Goal: Entertainment & Leisure: Consume media (video, audio)

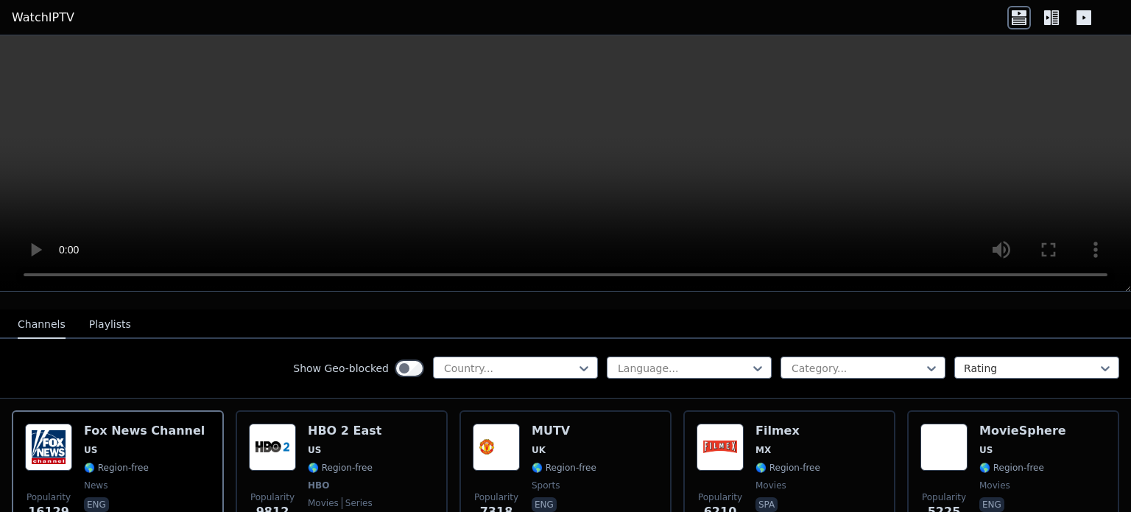
scroll to position [147, 0]
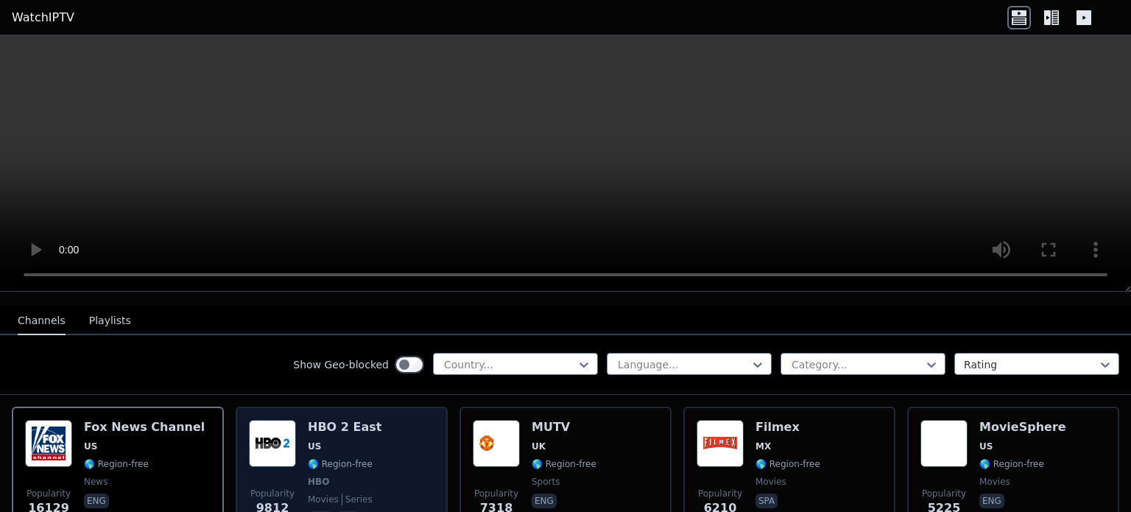
click at [333, 420] on h6 "HBO 2 East" at bounding box center [345, 427] width 74 height 15
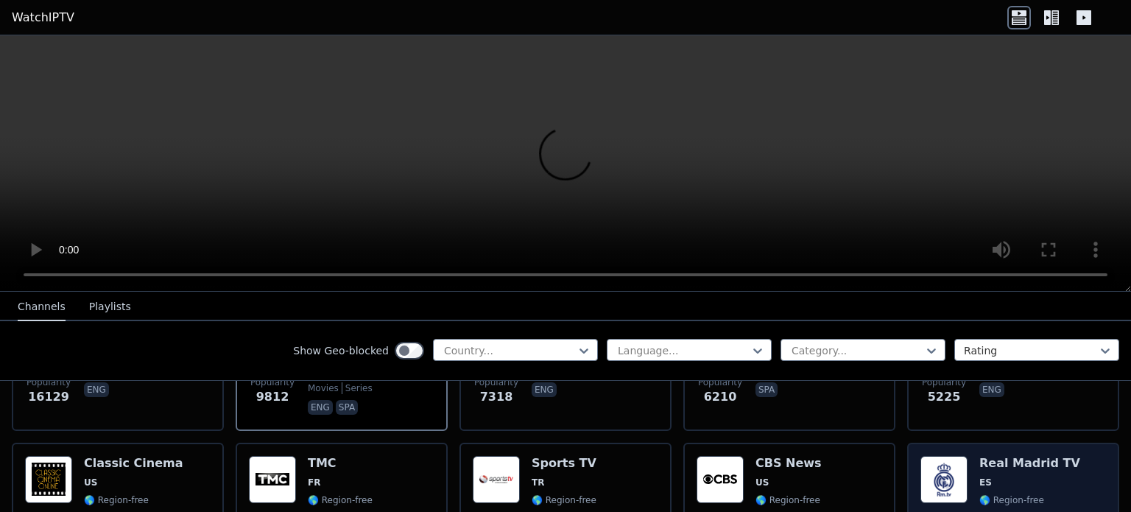
scroll to position [294, 0]
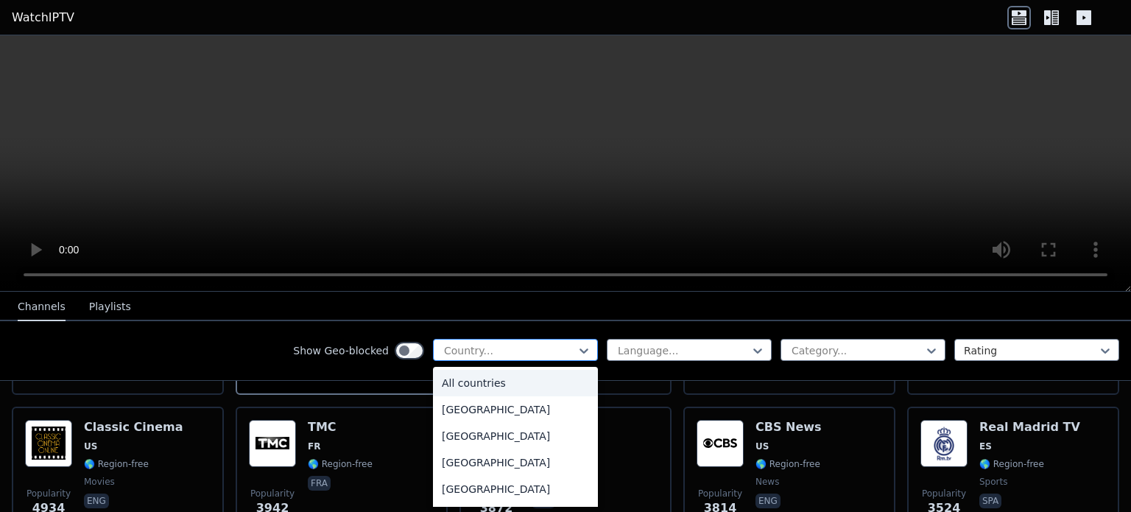
click at [517, 352] on div at bounding box center [509, 350] width 134 height 15
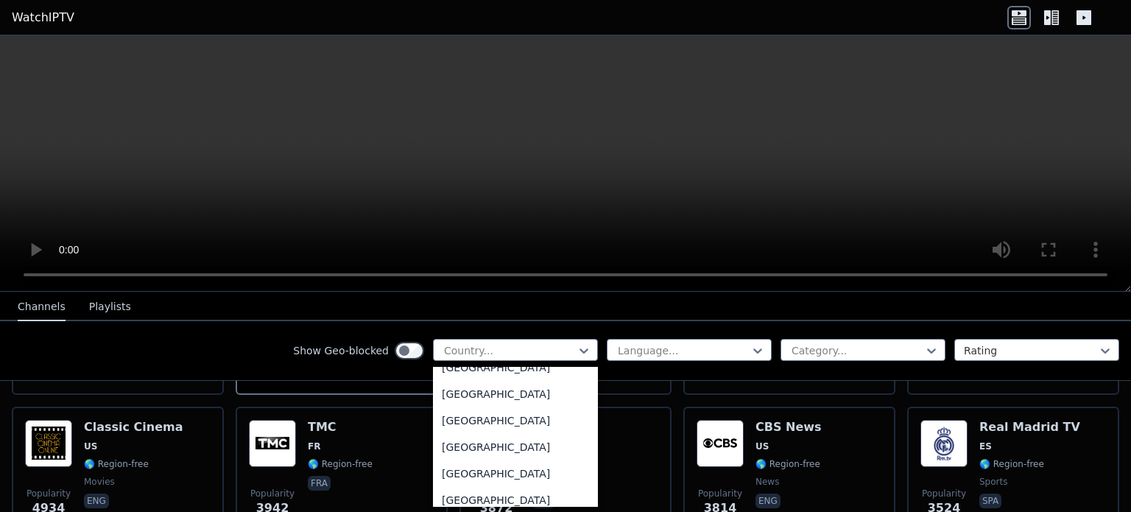
scroll to position [3692, 0]
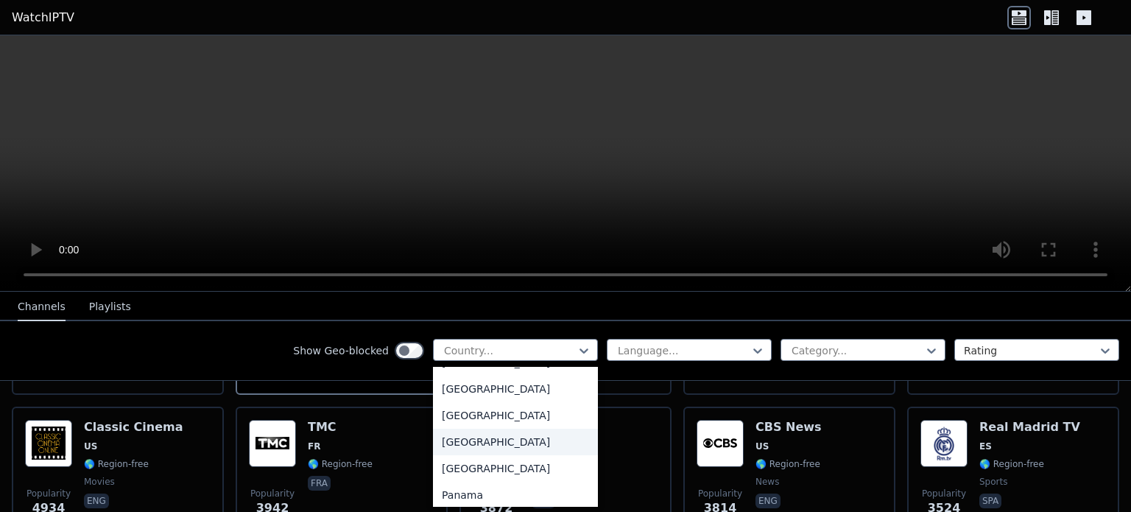
click at [503, 440] on div "[GEOGRAPHIC_DATA]" at bounding box center [515, 441] width 165 height 26
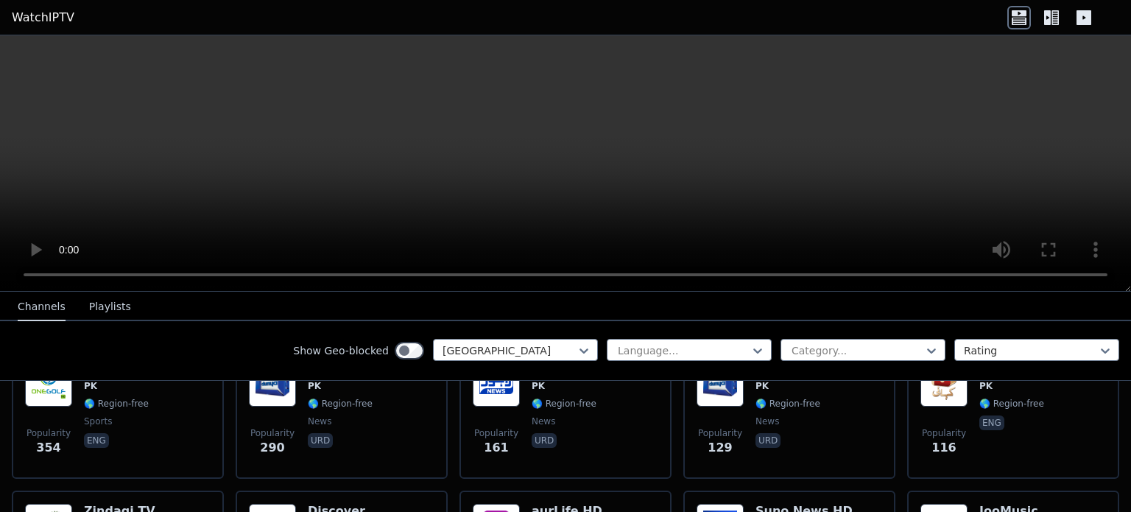
scroll to position [134, 0]
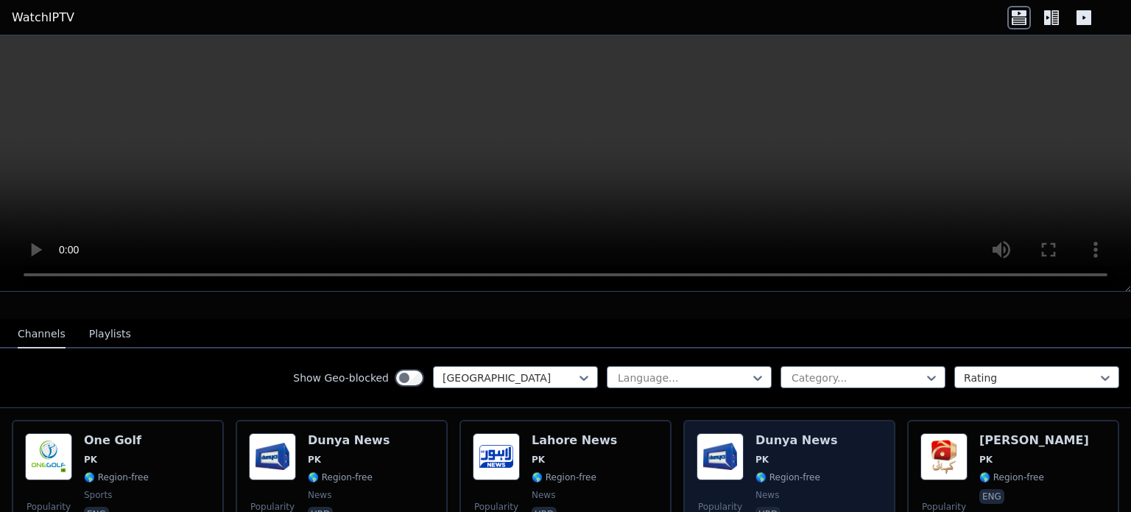
click at [777, 436] on div "Dunya News PK 🌎 Region-free news urd" at bounding box center [796, 486] width 82 height 106
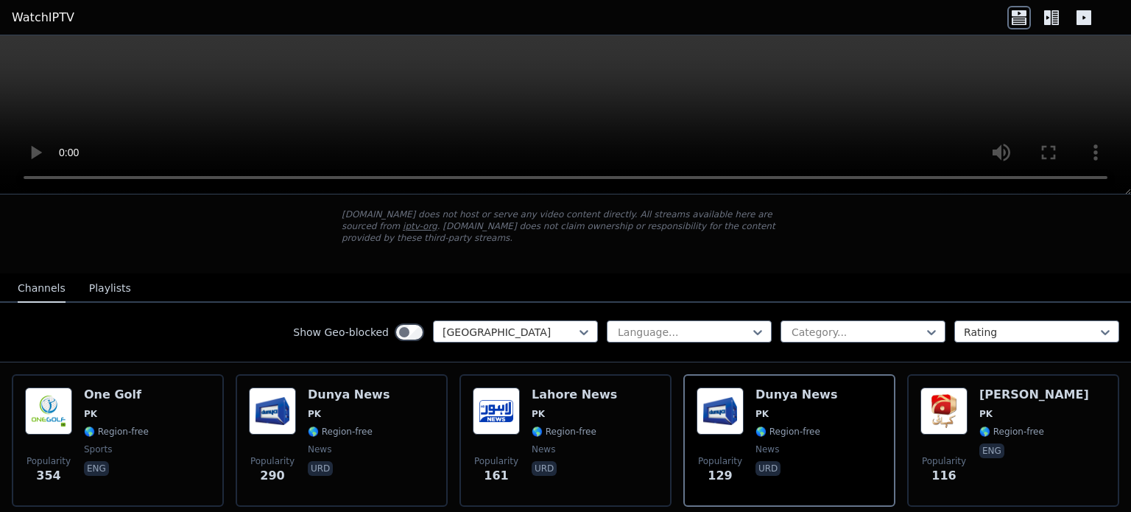
scroll to position [0, 0]
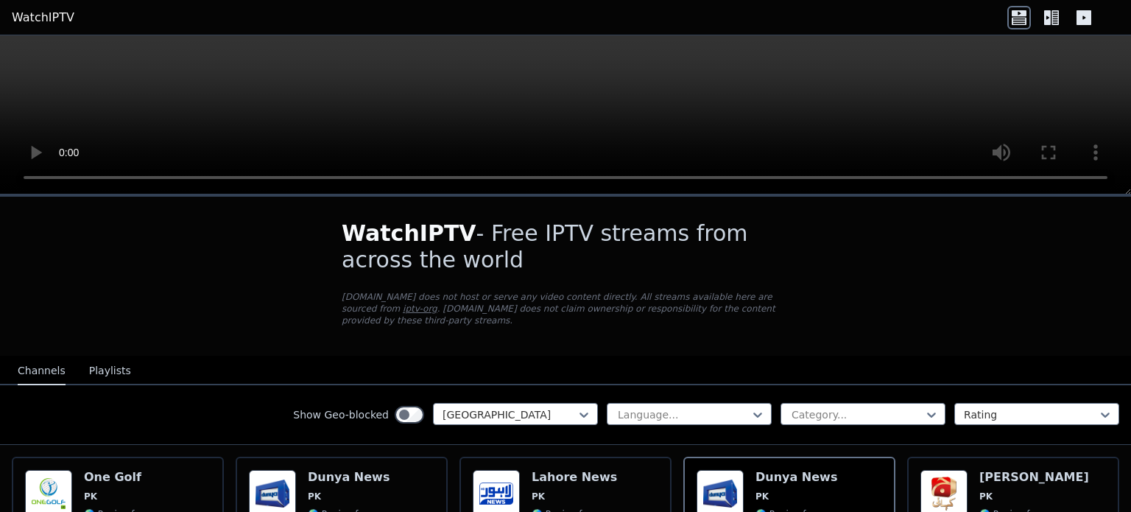
click at [42, 21] on link "WatchIPTV" at bounding box center [43, 18] width 63 height 18
click at [127, 357] on div "Channels Playlists" at bounding box center [74, 371] width 137 height 28
click at [106, 364] on button "Playlists" at bounding box center [110, 371] width 42 height 28
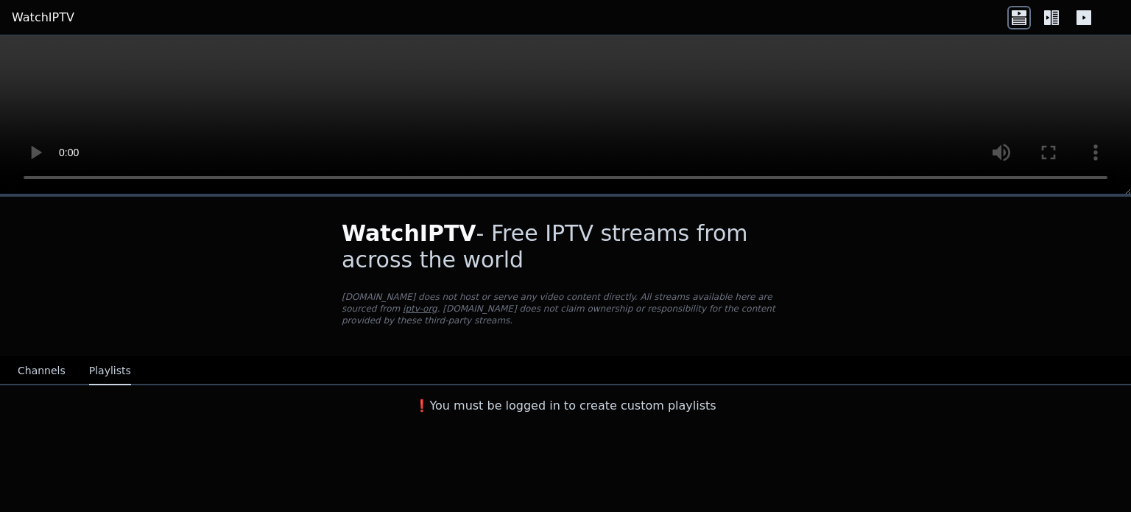
click at [1050, 24] on icon at bounding box center [1051, 18] width 24 height 24
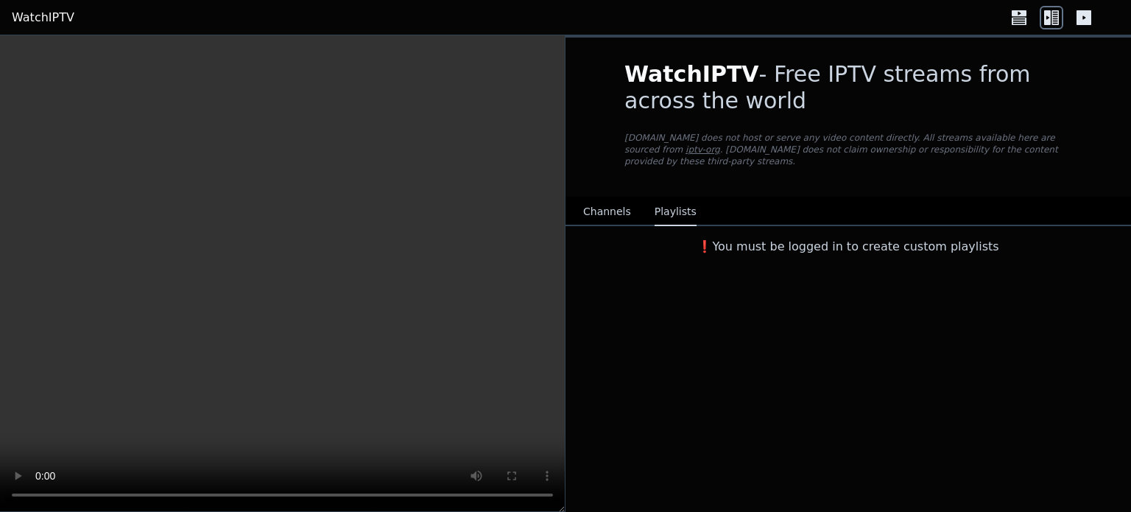
click at [605, 205] on button "Channels" at bounding box center [607, 212] width 48 height 28
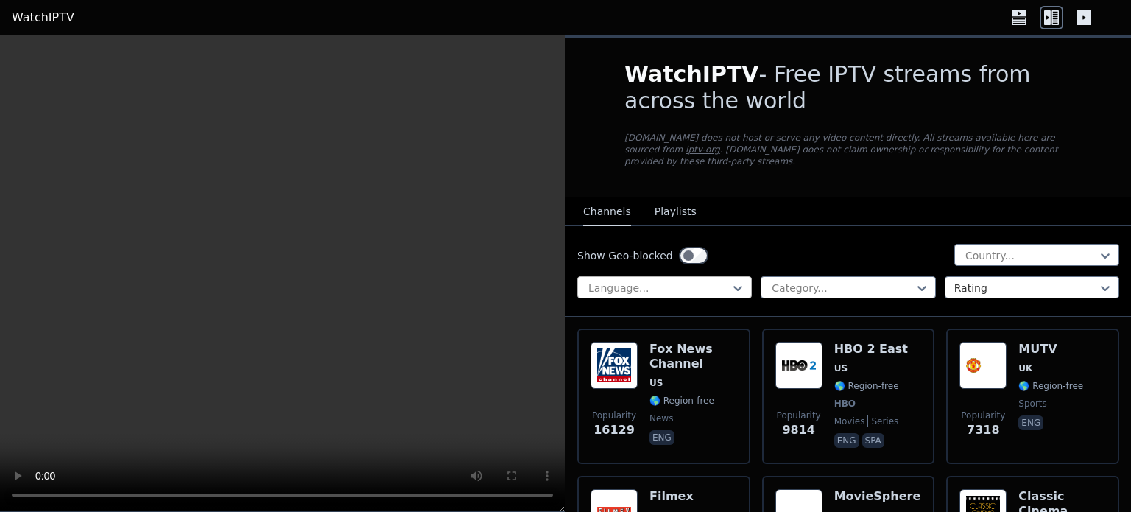
click at [689, 280] on div at bounding box center [659, 287] width 144 height 15
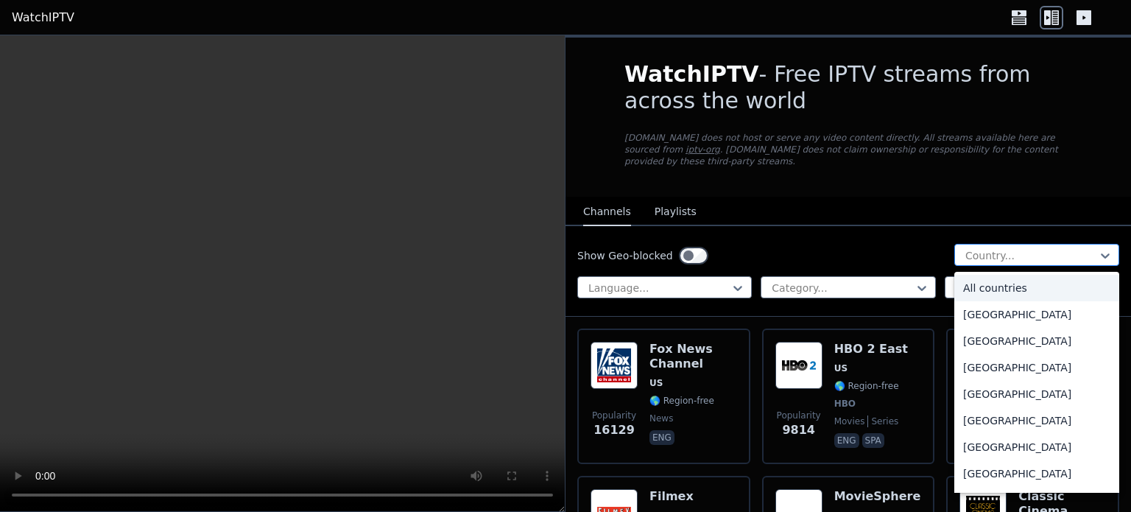
click at [1000, 248] on div at bounding box center [1031, 255] width 134 height 15
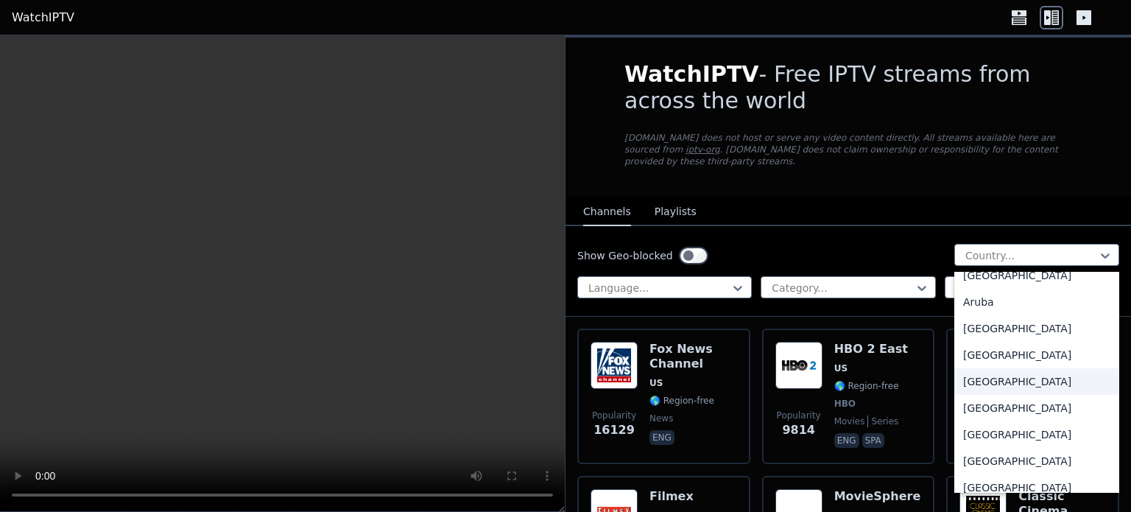
scroll to position [221, 0]
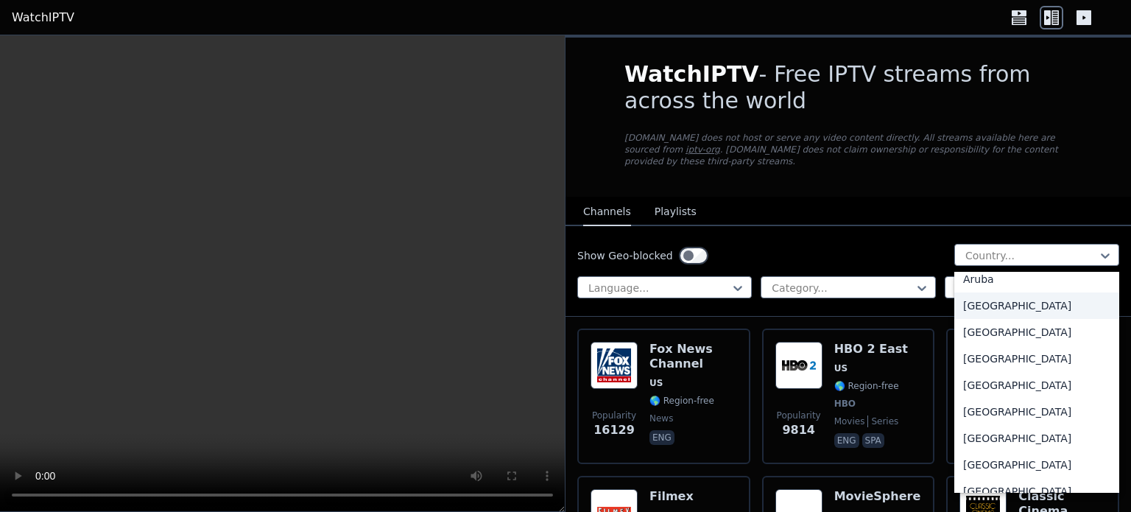
click at [1007, 292] on div "[GEOGRAPHIC_DATA]" at bounding box center [1036, 305] width 165 height 26
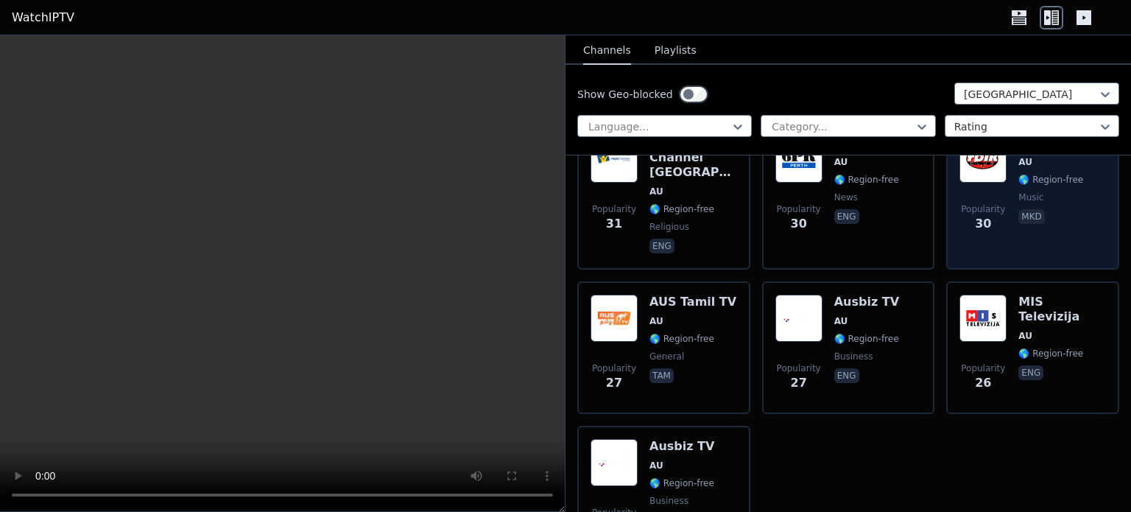
scroll to position [1454, 0]
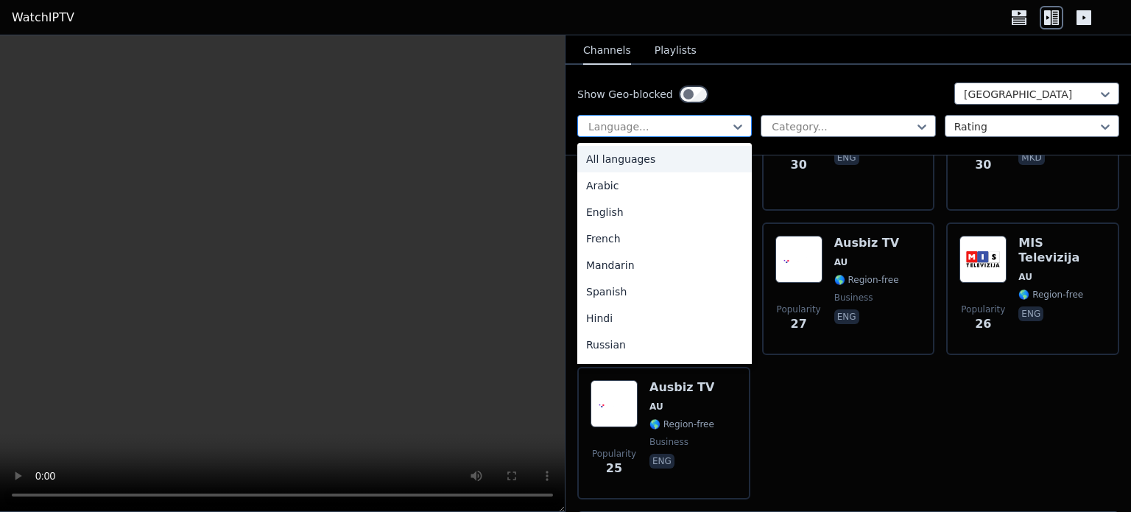
click at [662, 128] on div at bounding box center [659, 126] width 144 height 15
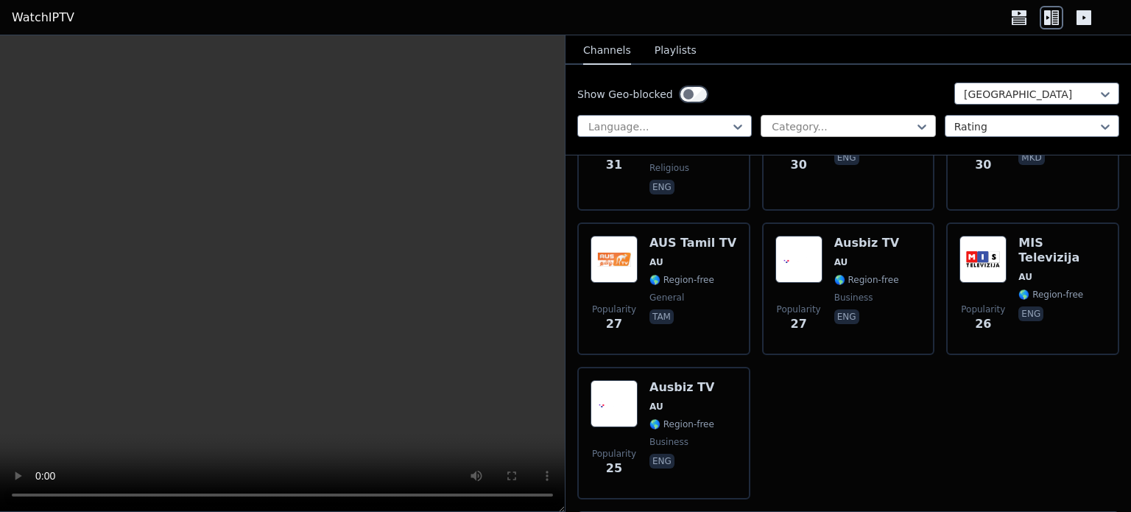
click at [883, 128] on div at bounding box center [842, 126] width 144 height 15
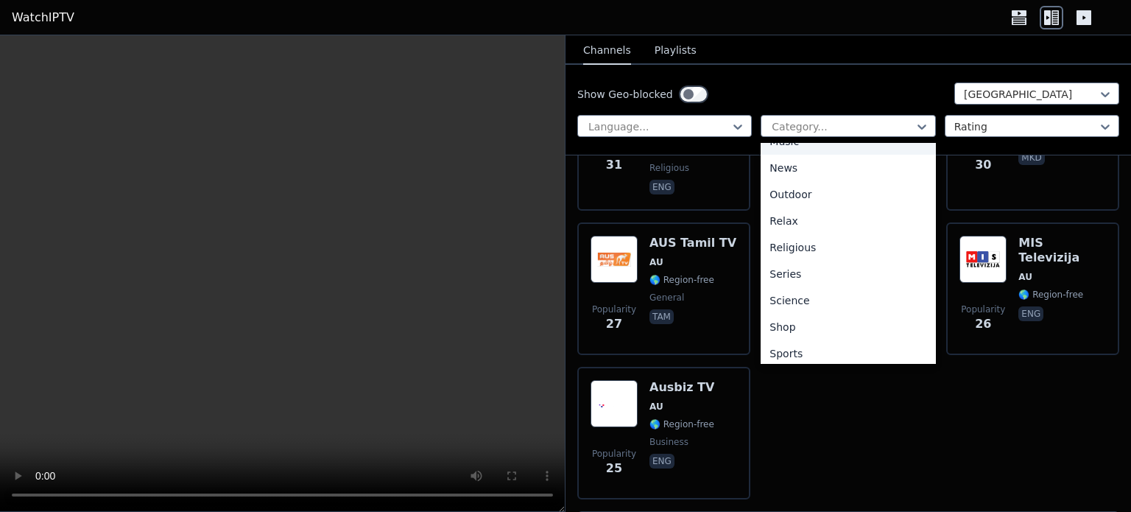
scroll to position [501, 0]
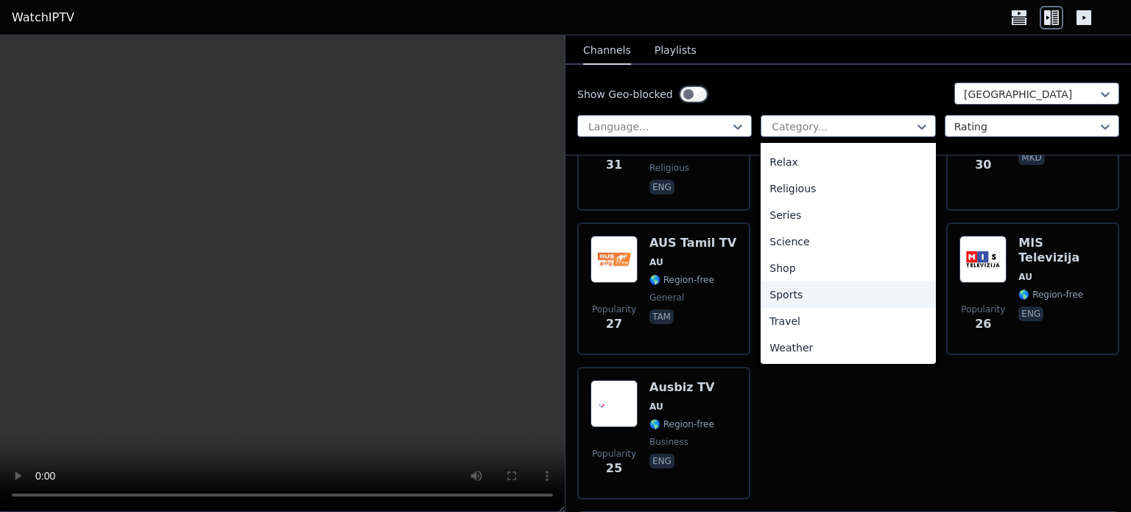
click at [843, 300] on div "Sports" at bounding box center [847, 294] width 174 height 26
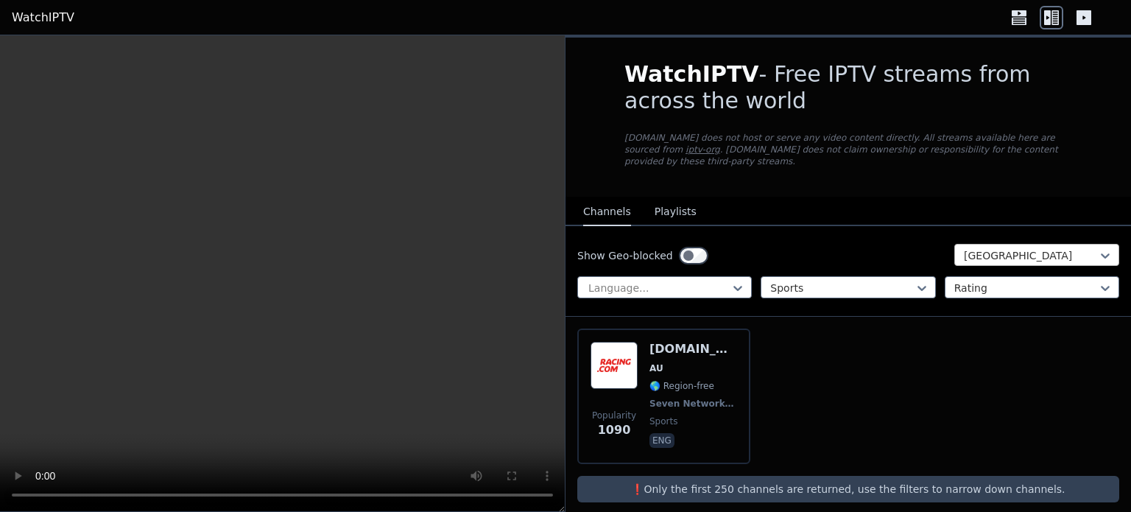
click at [1039, 248] on div at bounding box center [1031, 255] width 134 height 15
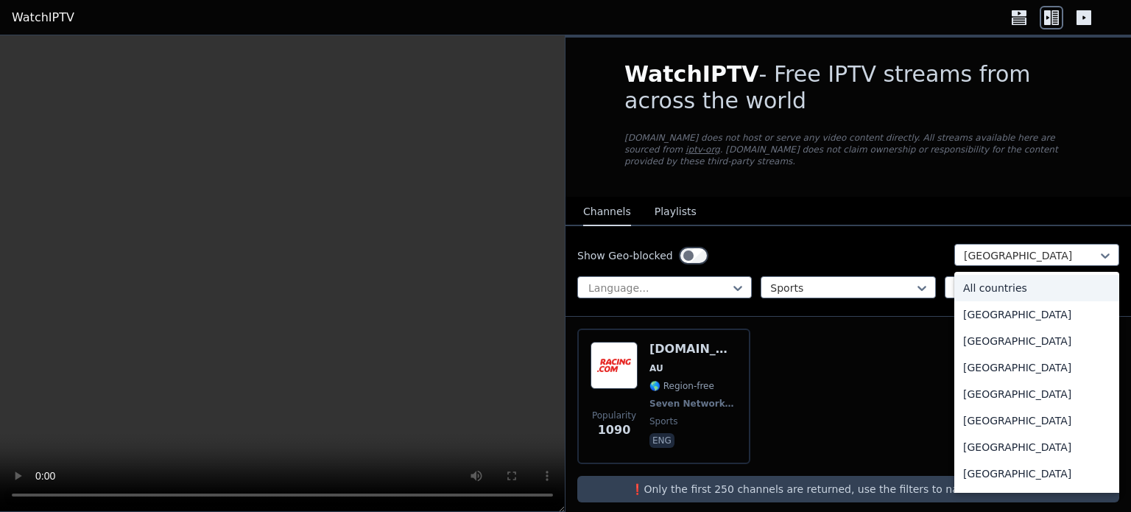
click at [1032, 275] on div "All countries" at bounding box center [1036, 288] width 165 height 26
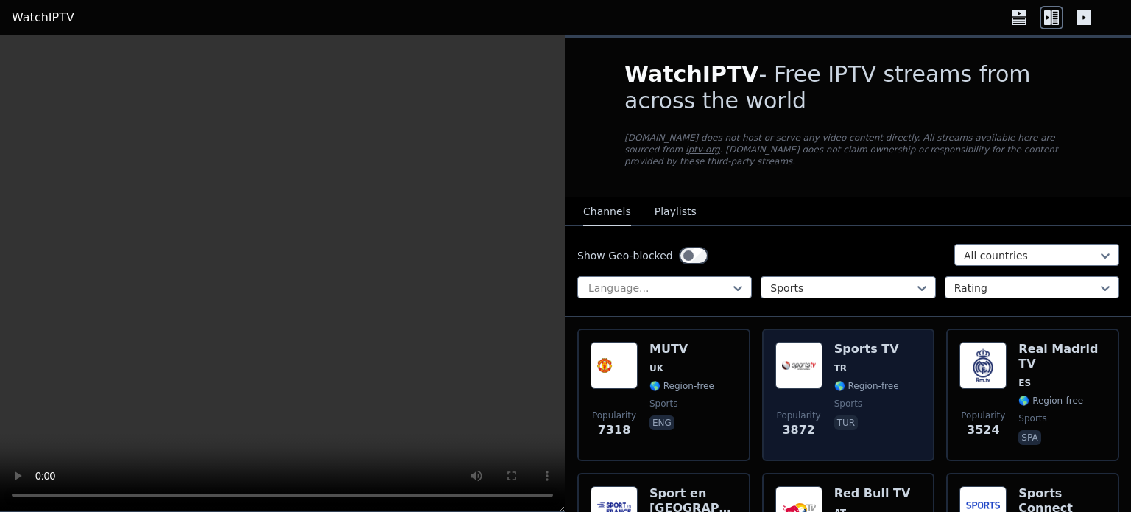
click at [860, 342] on h6 "Sports TV" at bounding box center [866, 349] width 65 height 15
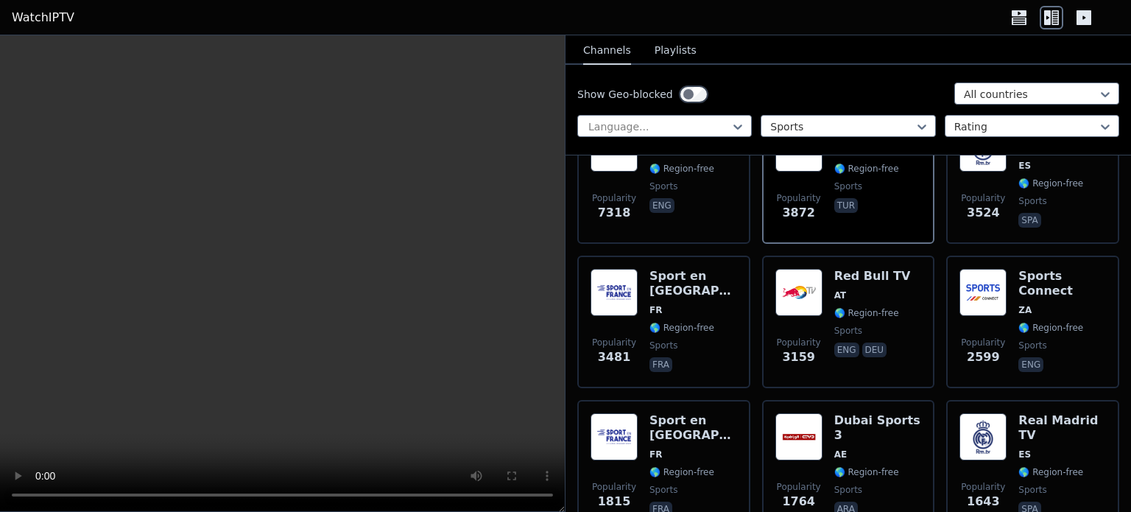
scroll to position [147, 0]
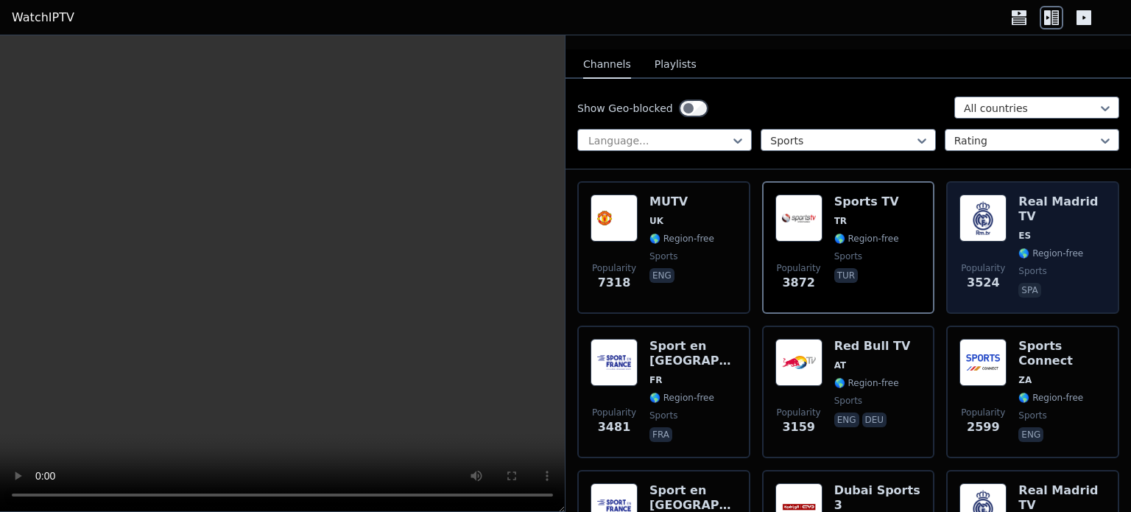
click at [1039, 197] on div "Real Madrid TV ES 🌎 Region-free sports spa" at bounding box center [1062, 247] width 88 height 106
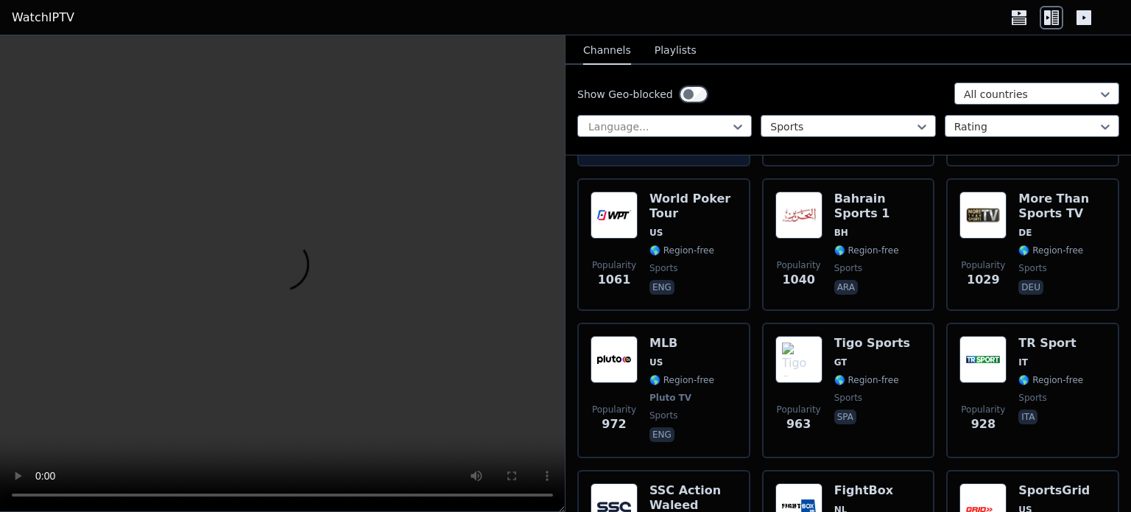
scroll to position [1399, 0]
